Goal: Transaction & Acquisition: Register for event/course

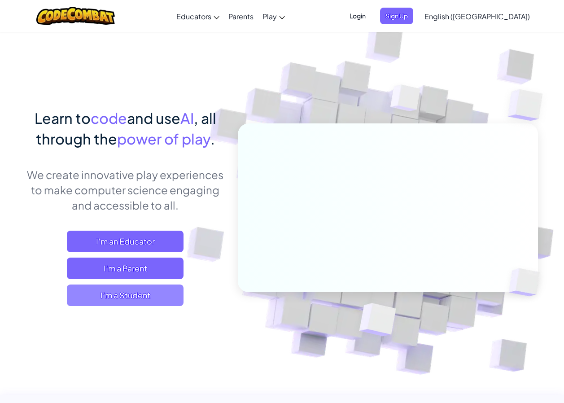
click at [148, 289] on span "I'm a Student" at bounding box center [125, 295] width 117 height 22
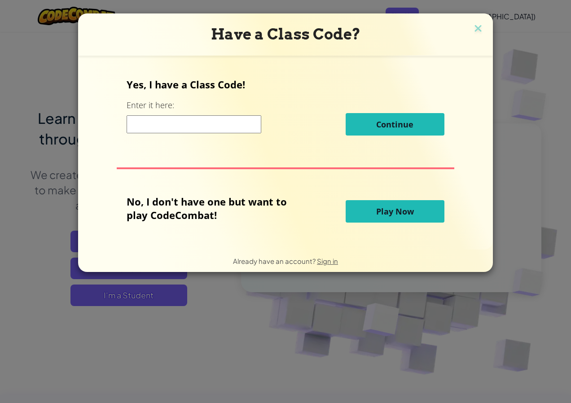
click at [247, 132] on input at bounding box center [194, 124] width 135 height 18
type input "DayOpenFunny"
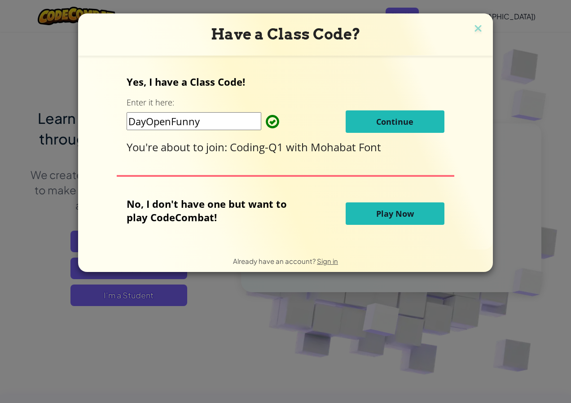
click at [397, 125] on span "Continue" at bounding box center [394, 121] width 37 height 11
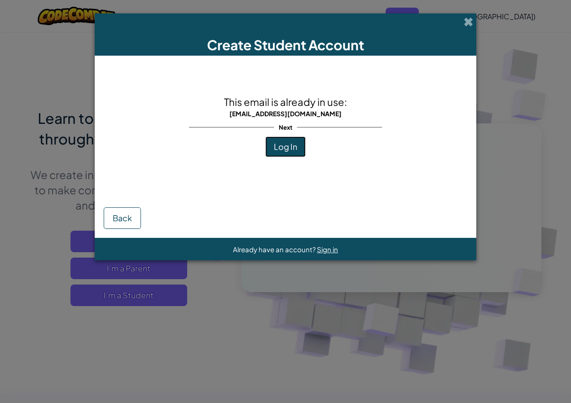
click at [304, 150] on button "Log In" at bounding box center [285, 146] width 40 height 21
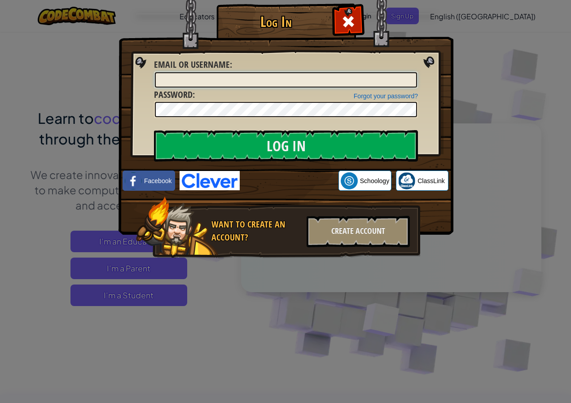
type input "IsabellaIsabellaD"
click at [310, 128] on img at bounding box center [285, 104] width 335 height 261
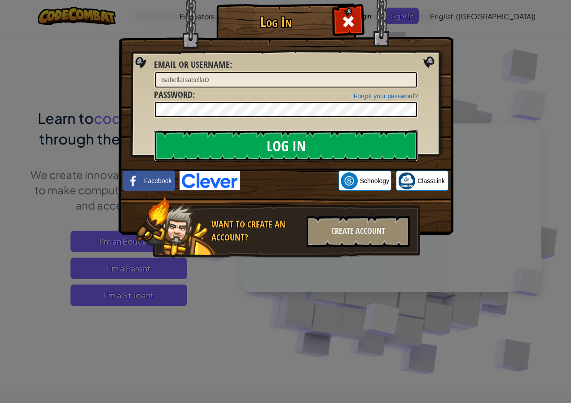
click at [313, 149] on input "Log In" at bounding box center [286, 145] width 264 height 31
